Goal: Task Accomplishment & Management: Manage account settings

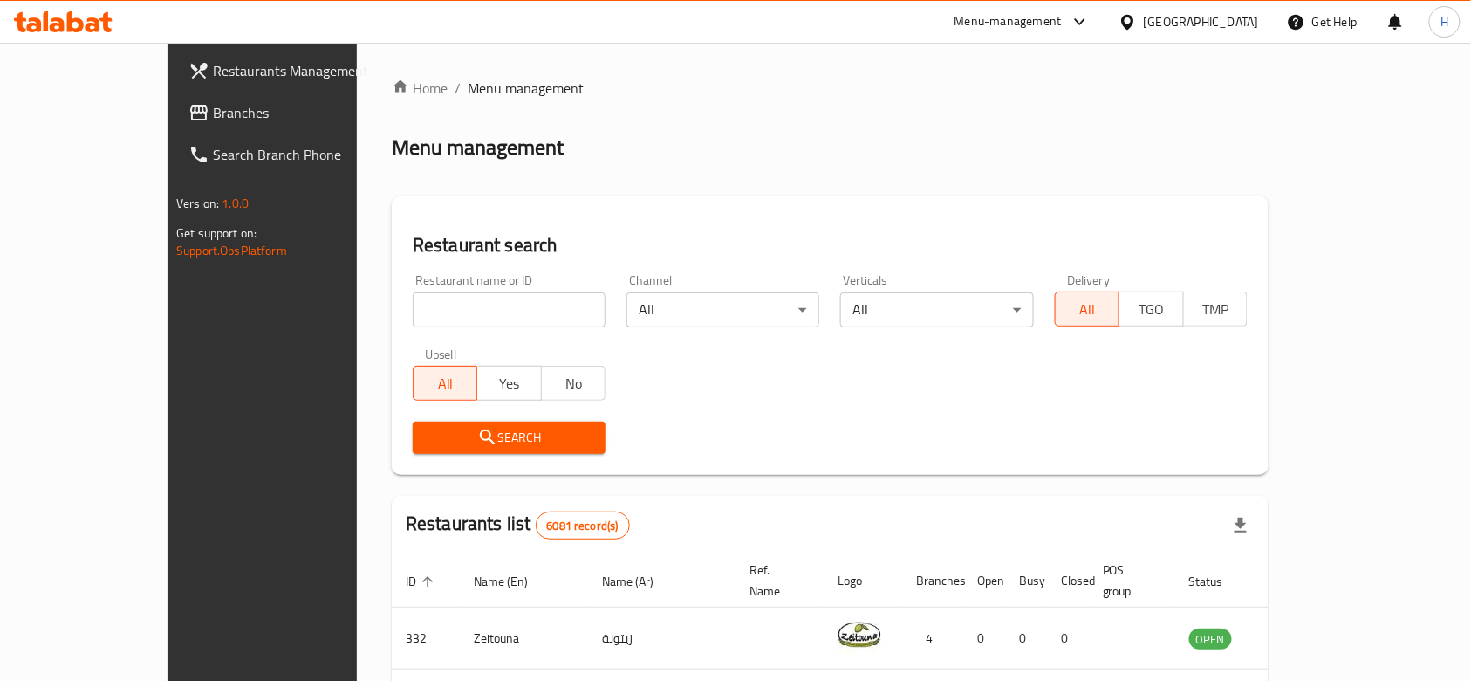
click at [413, 324] on input "search" at bounding box center [509, 309] width 193 height 35
type input "haleeb"
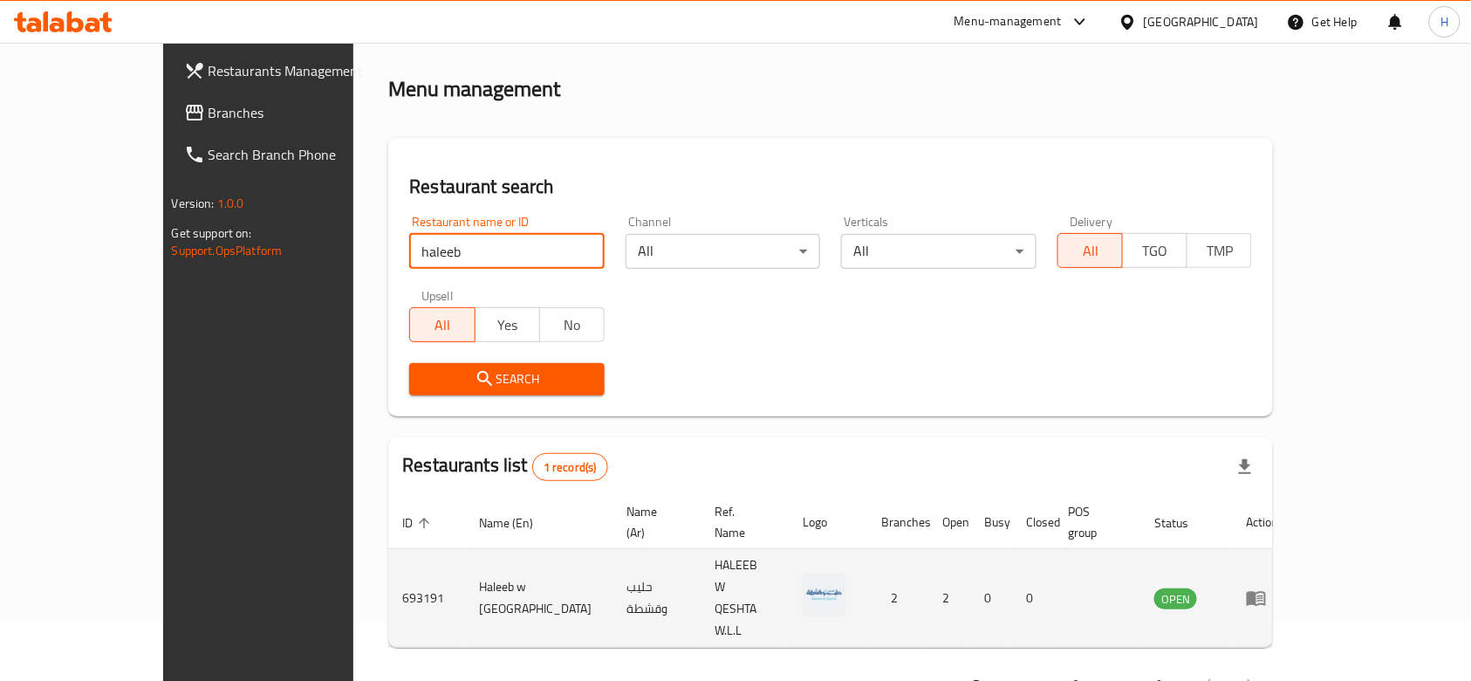
scroll to position [63, 0]
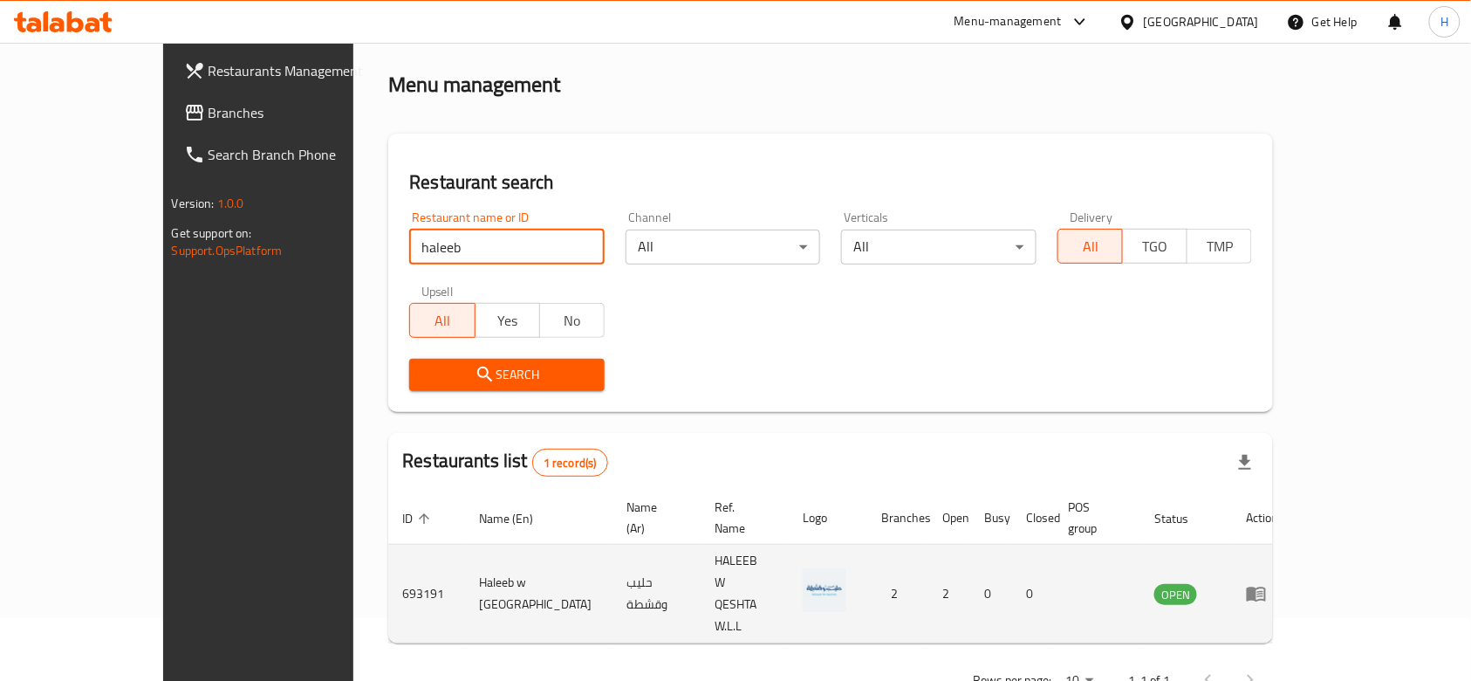
click at [1266, 587] on icon "enhanced table" at bounding box center [1256, 594] width 19 height 15
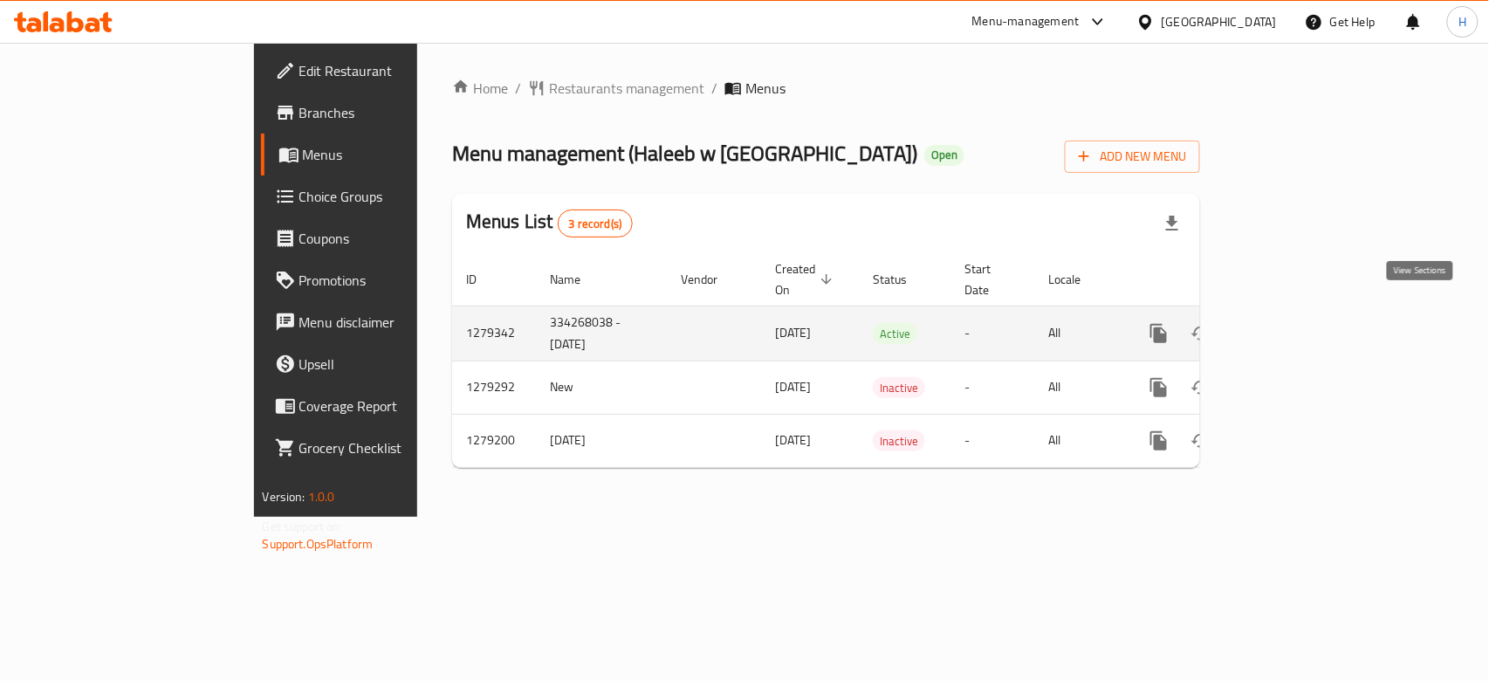
click at [1295, 323] on icon "enhanced table" at bounding box center [1284, 333] width 21 height 21
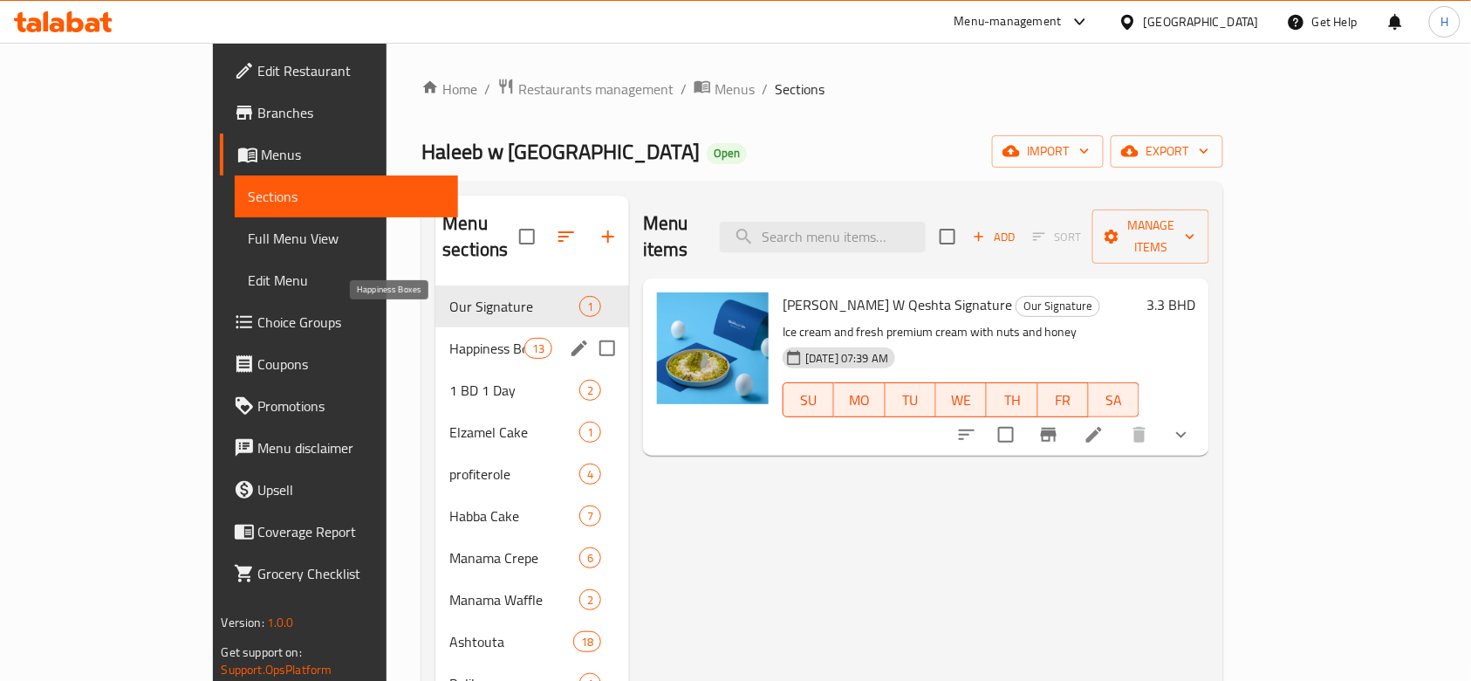
click at [449, 338] on span "Happiness Boxes" at bounding box center [486, 348] width 74 height 21
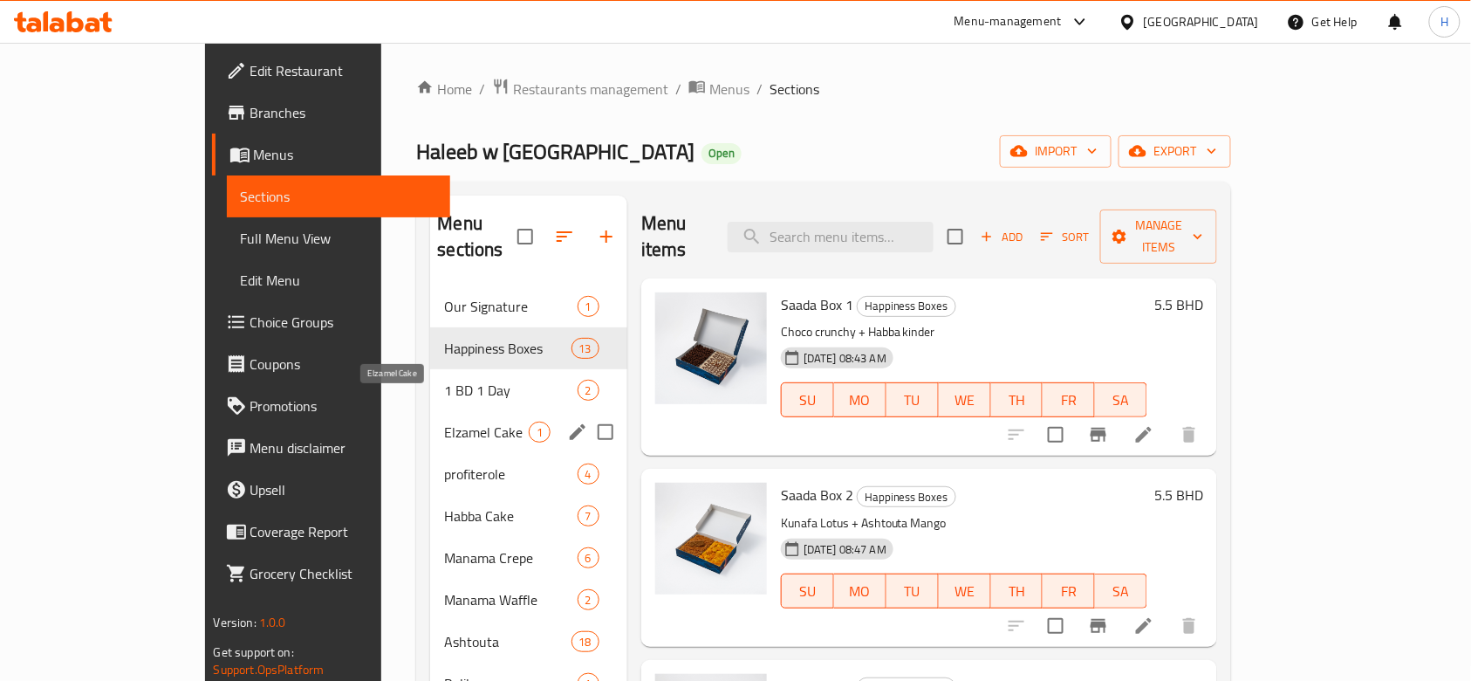
click at [444, 422] on span "Elzamel Cake" at bounding box center [486, 432] width 84 height 21
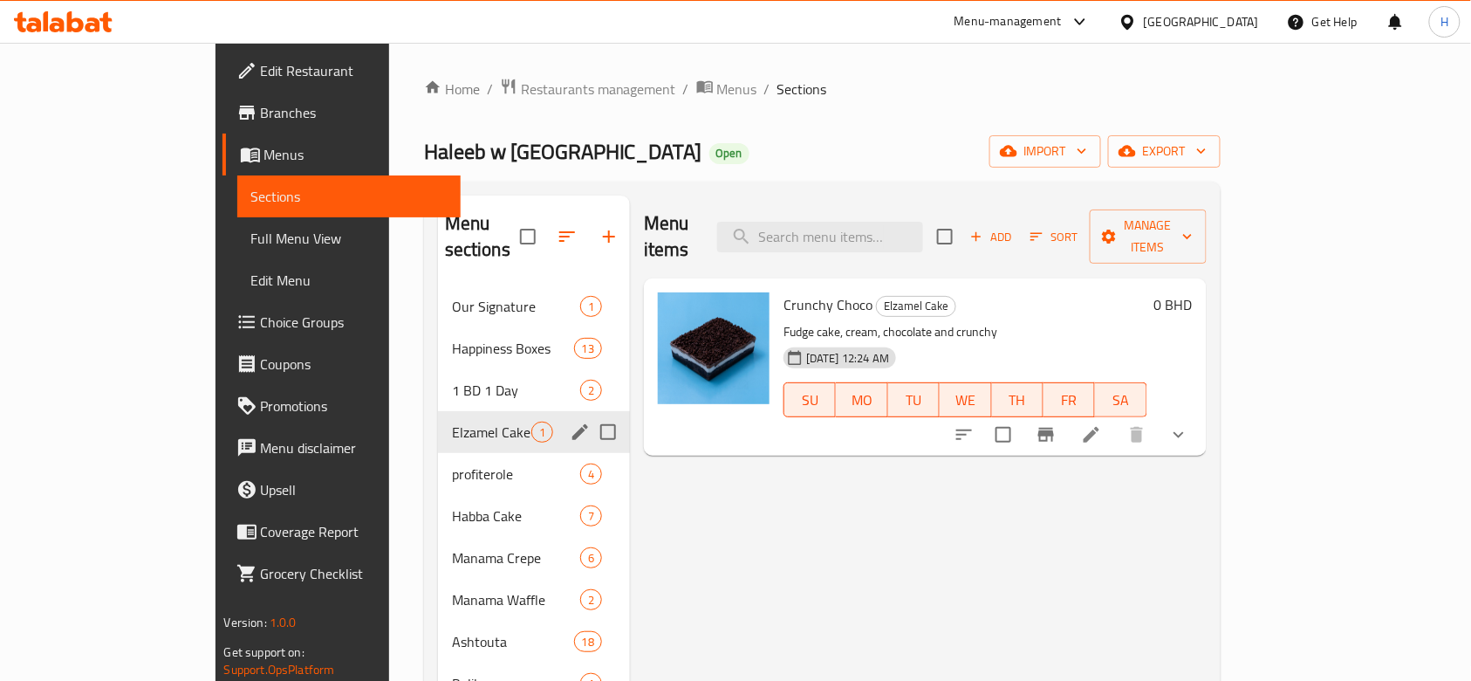
scroll to position [116, 0]
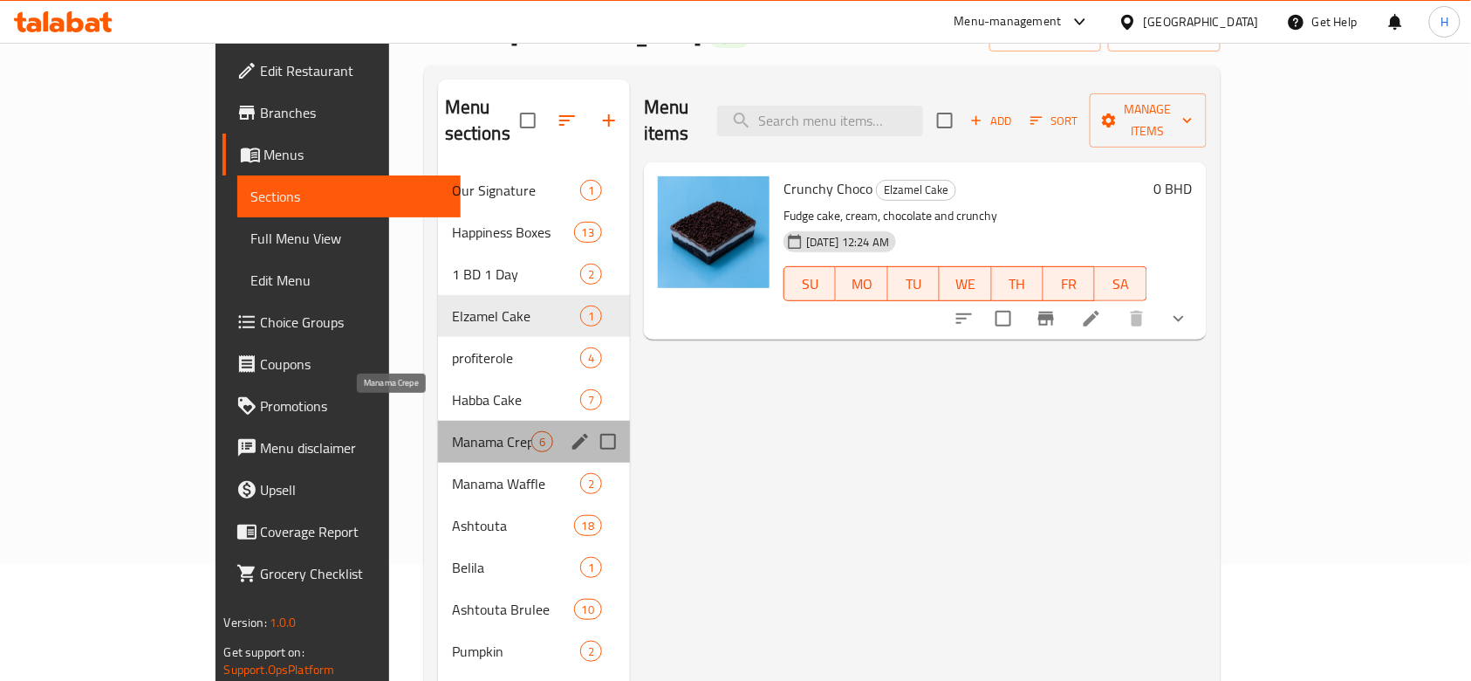
click at [452, 431] on span "Manama Crepe" at bounding box center [491, 441] width 79 height 21
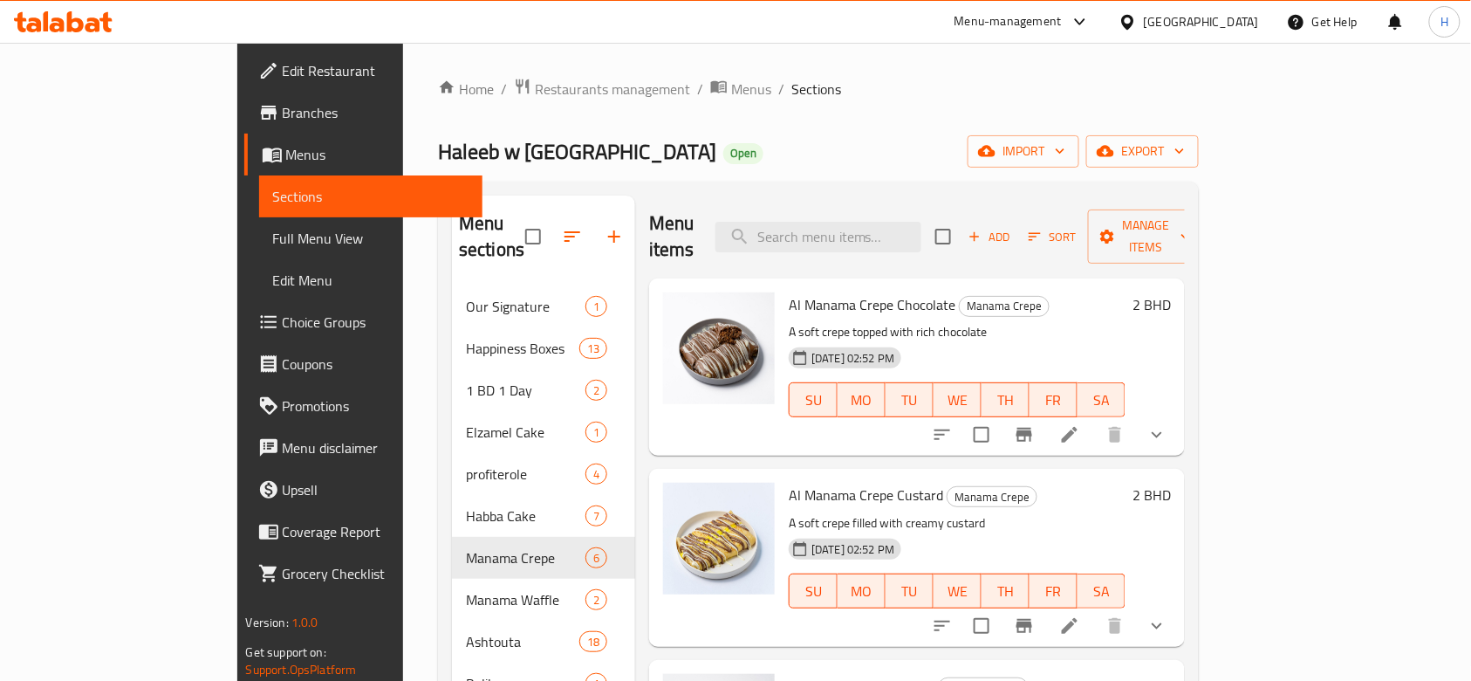
click at [1035, 424] on icon "Branch-specific-item" at bounding box center [1024, 434] width 21 height 21
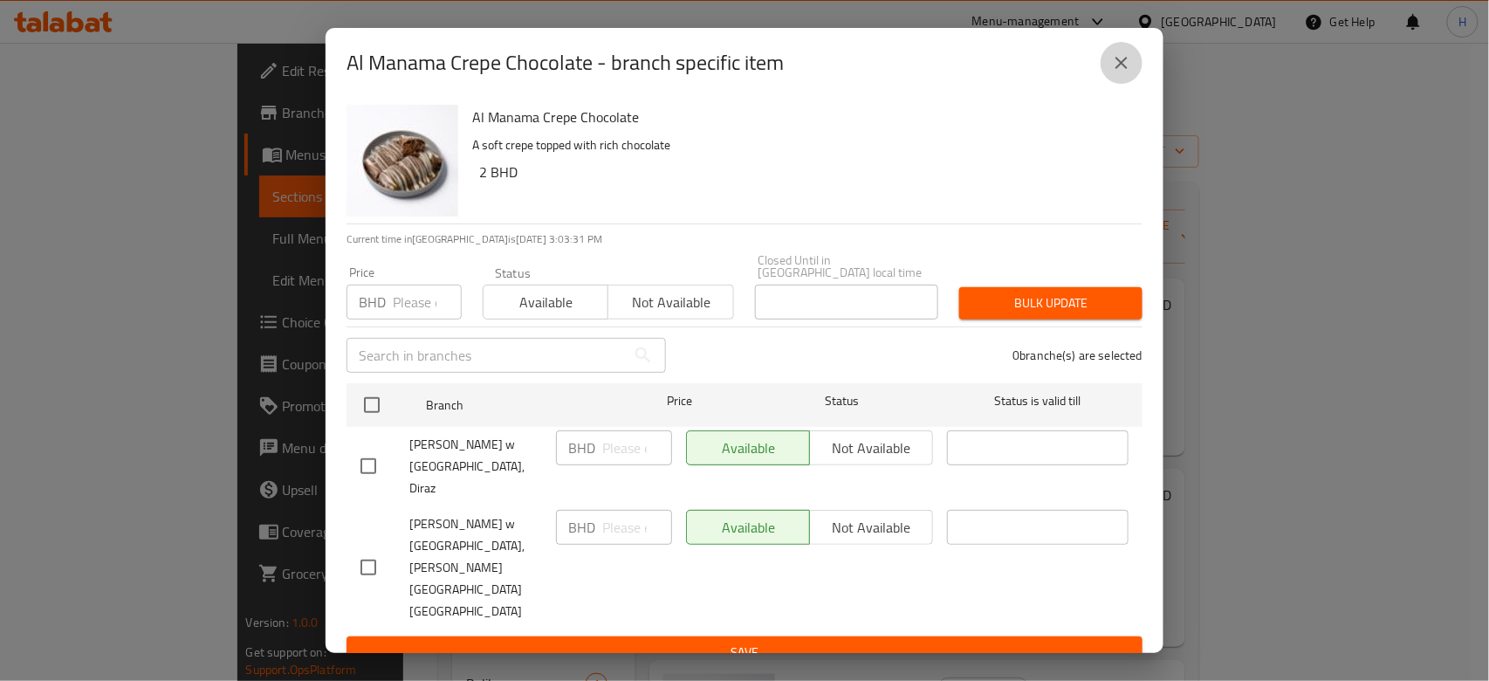
click at [1125, 73] on icon "close" at bounding box center [1121, 62] width 21 height 21
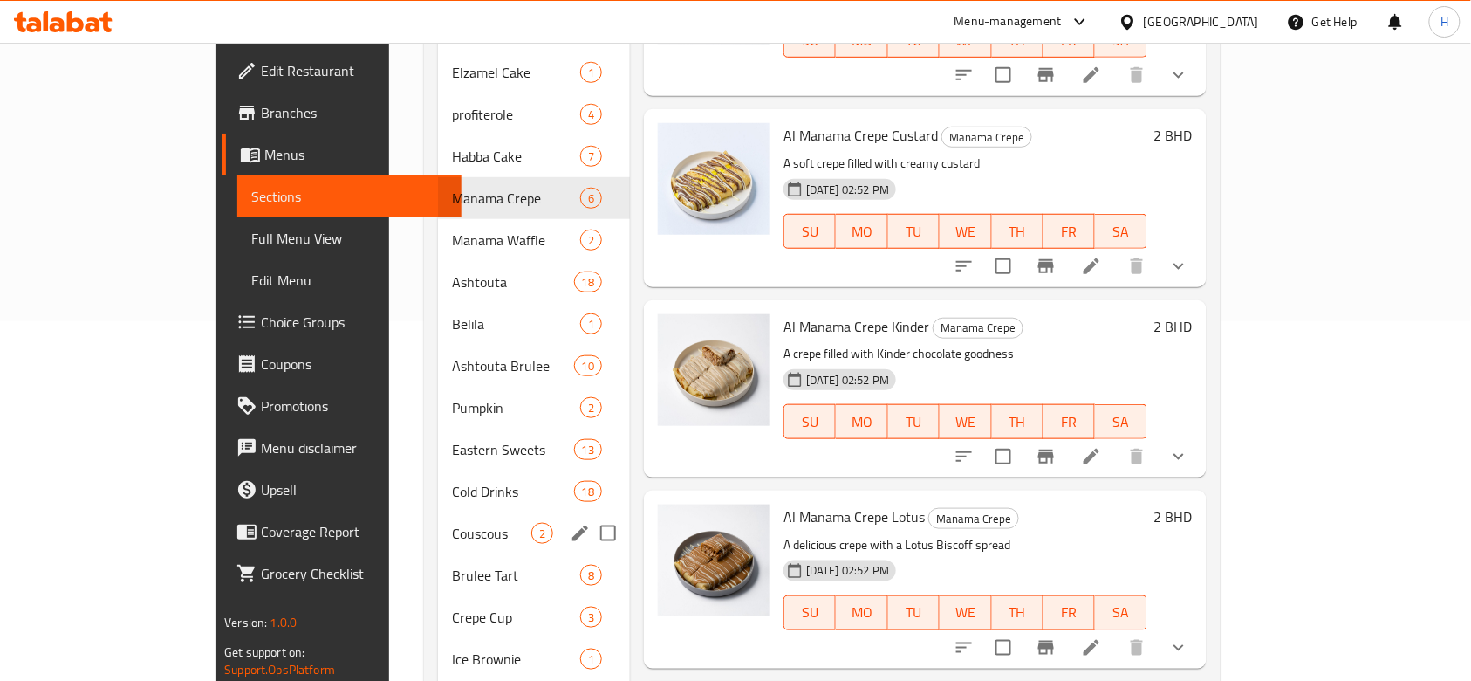
scroll to position [465, 0]
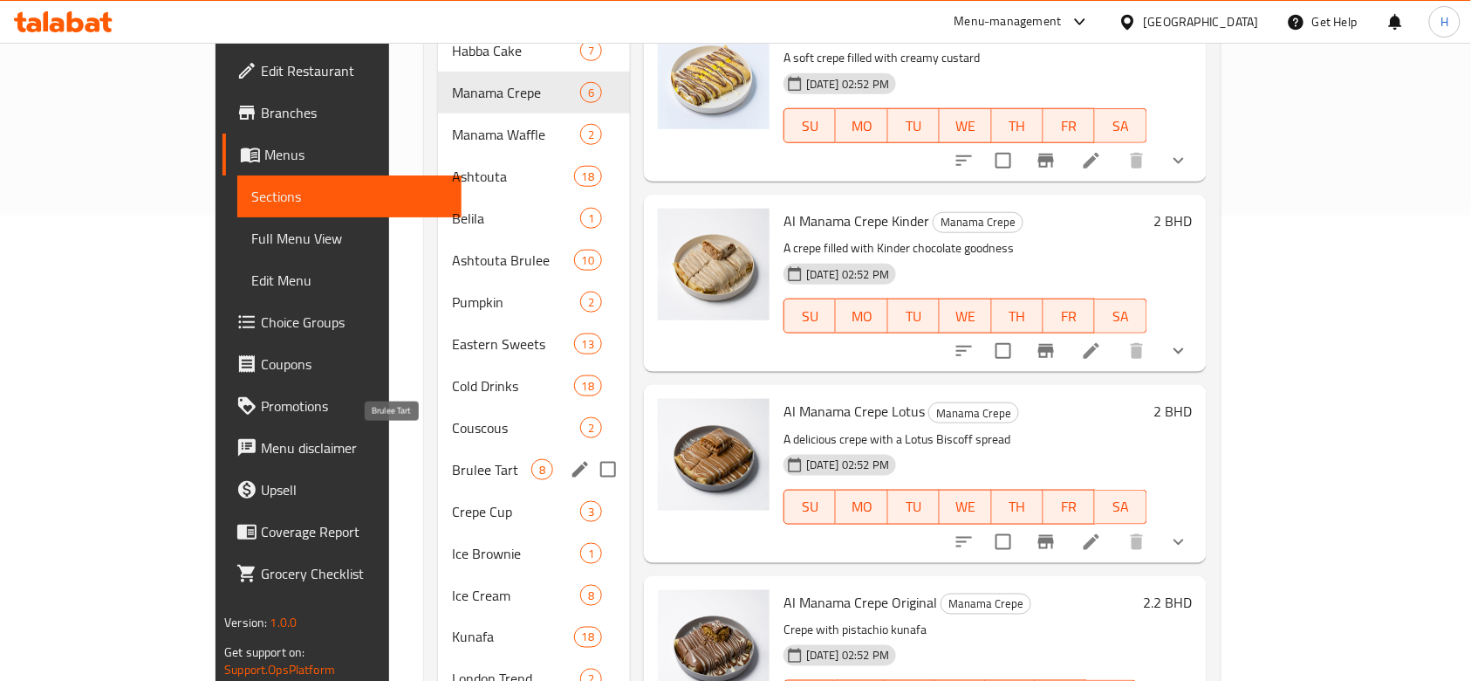
click at [452, 459] on span "Brulee Tart" at bounding box center [491, 469] width 79 height 21
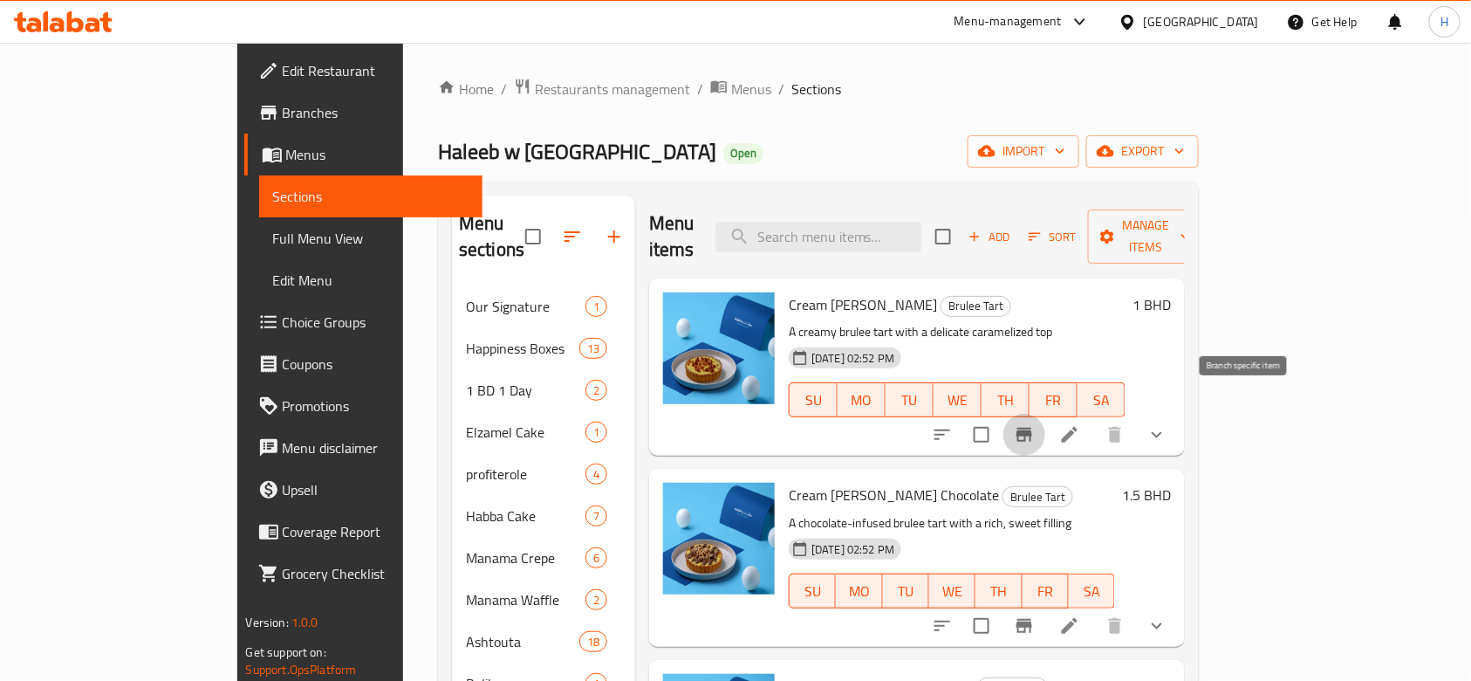
click at [1046, 420] on button "Branch-specific-item" at bounding box center [1025, 435] width 42 height 42
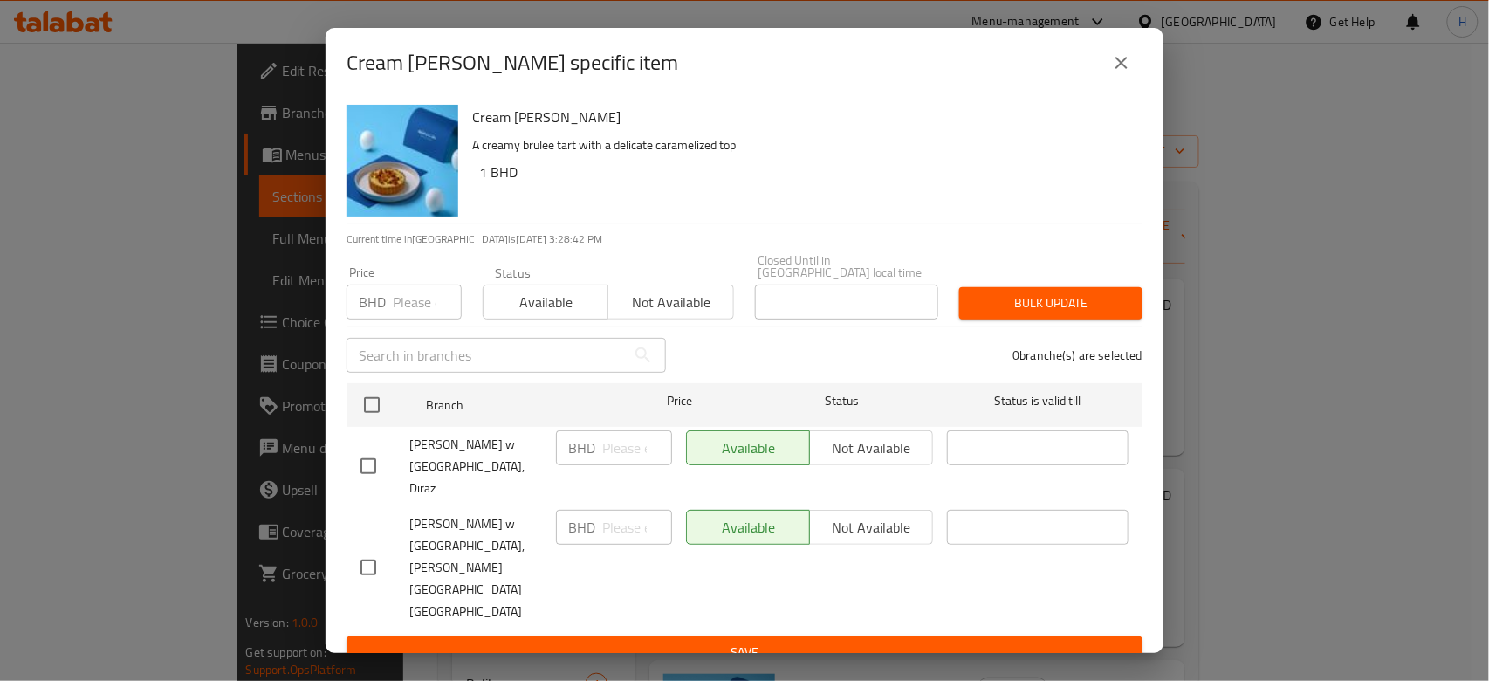
click at [1110, 84] on button "close" at bounding box center [1121, 63] width 42 height 42
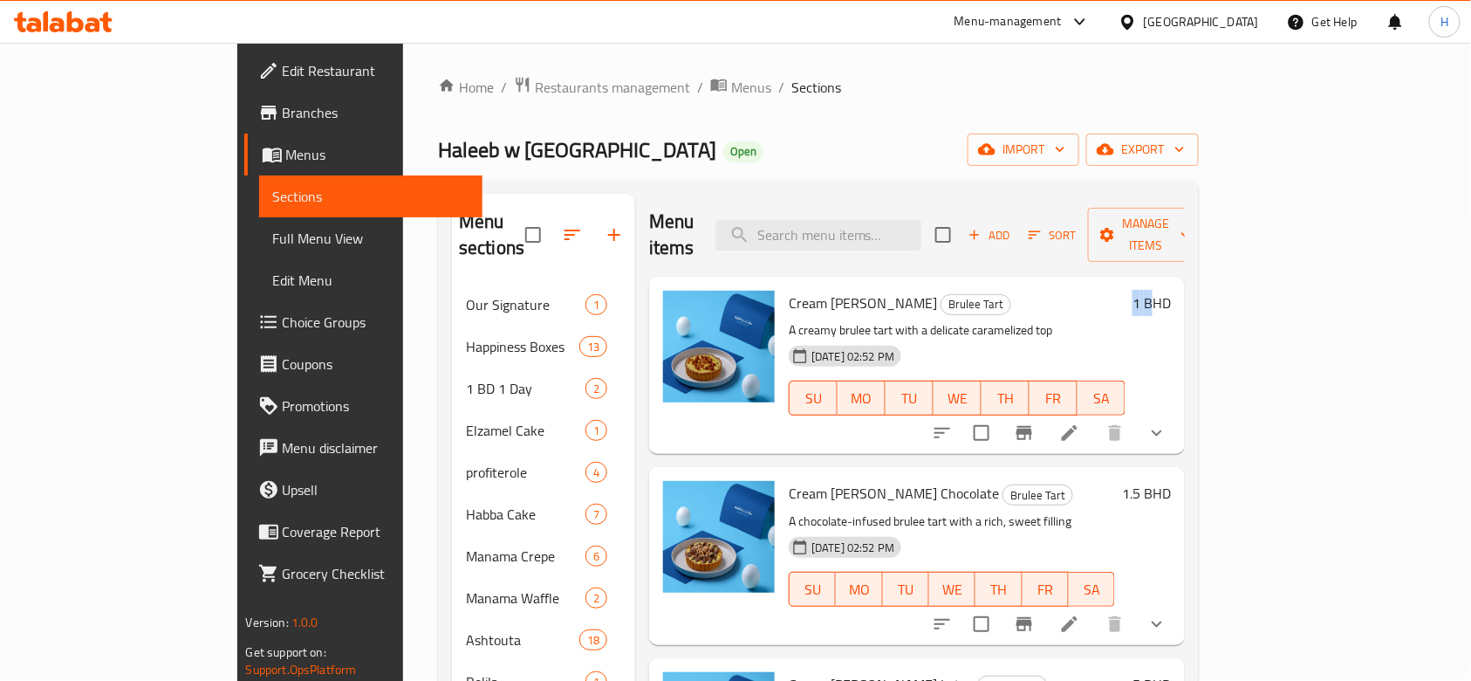
drag, startPoint x: 1350, startPoint y: 275, endPoint x: 1369, endPoint y: 275, distance: 19.2
click at [1171, 291] on div "1 BHD" at bounding box center [1148, 303] width 45 height 24
drag, startPoint x: 1152, startPoint y: 328, endPoint x: 1061, endPoint y: 334, distance: 91.0
click at [1133, 339] on div "[DATE] 02:52 PM SU MO TU WE TH FR SA" at bounding box center [957, 386] width 351 height 94
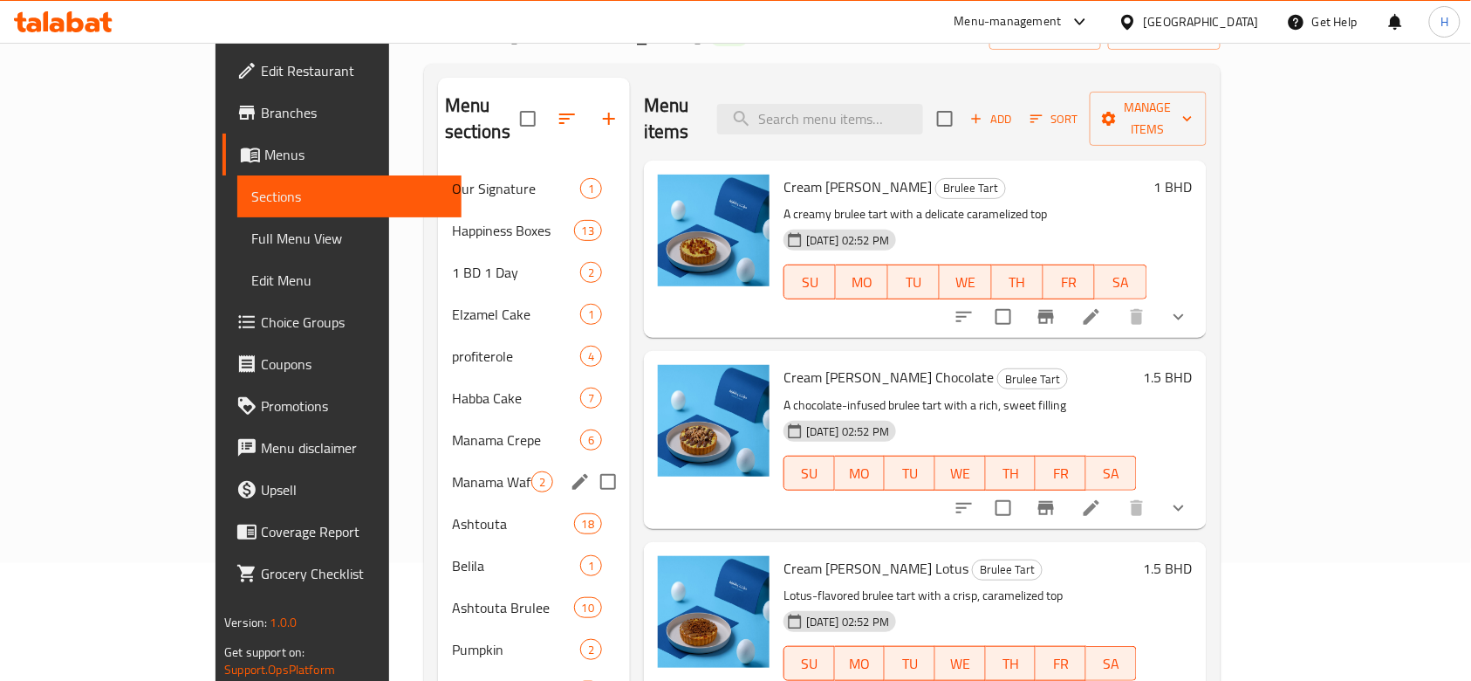
scroll to position [583, 0]
